Goal: Task Accomplishment & Management: Complete application form

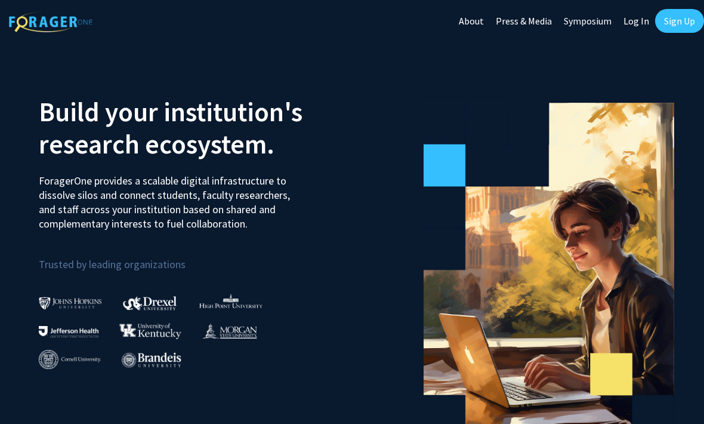
click at [668, 22] on link "Sign Up" at bounding box center [679, 21] width 49 height 24
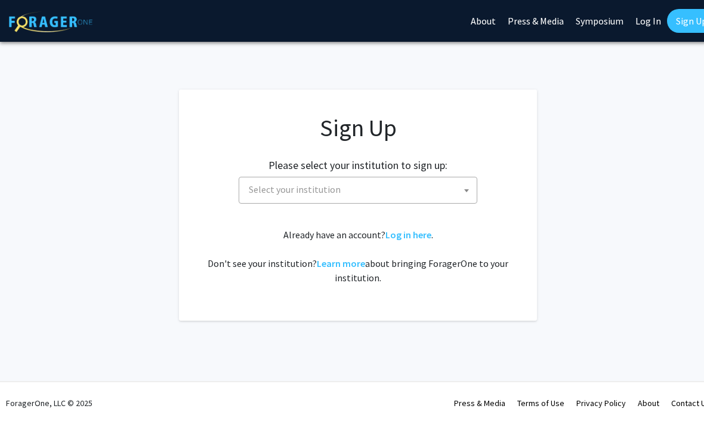
click at [379, 195] on span "Select your institution" at bounding box center [360, 189] width 233 height 24
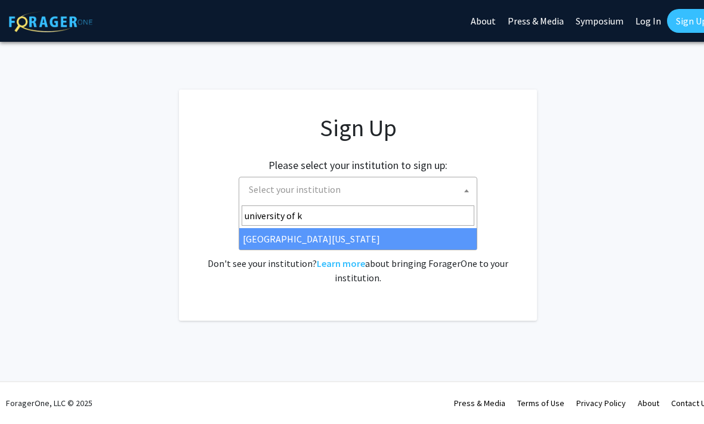
type input "university of k"
select select "13"
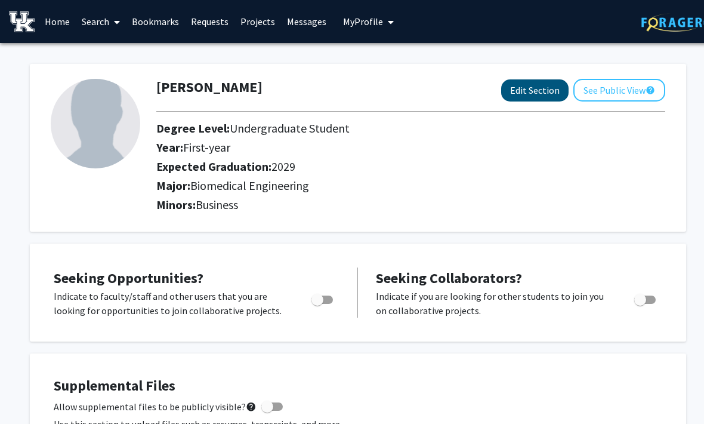
click at [550, 87] on button "Edit Section" at bounding box center [534, 90] width 67 height 22
select select "first-year"
select select "2029"
